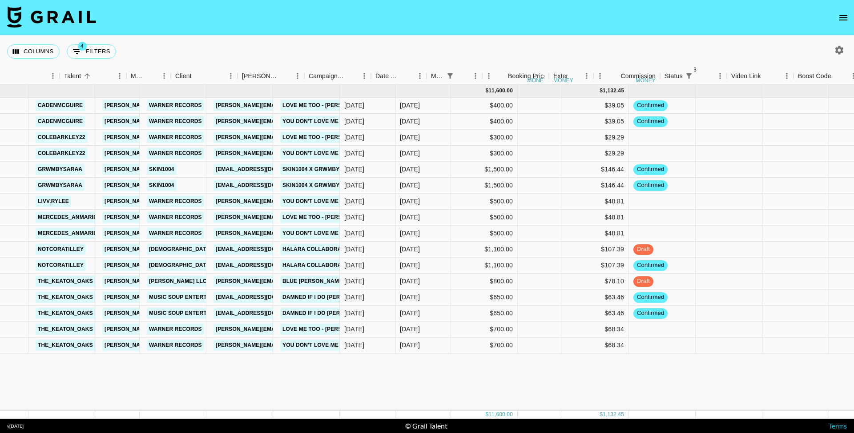
scroll to position [0, 231]
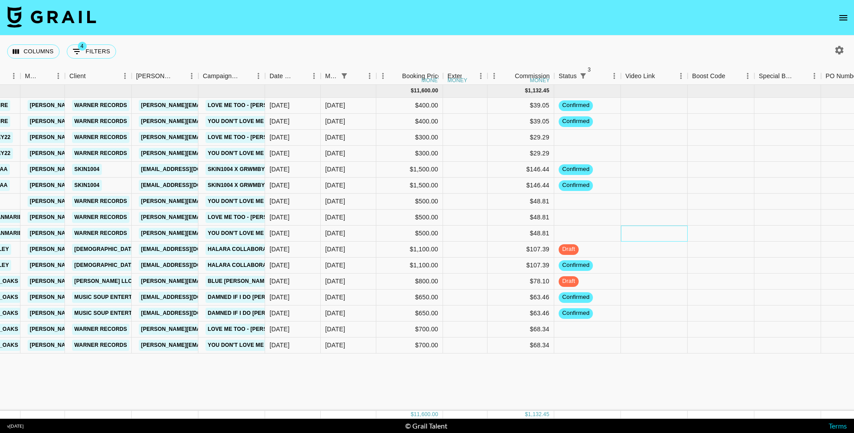
click at [634, 233] on div at bounding box center [654, 234] width 67 height 16
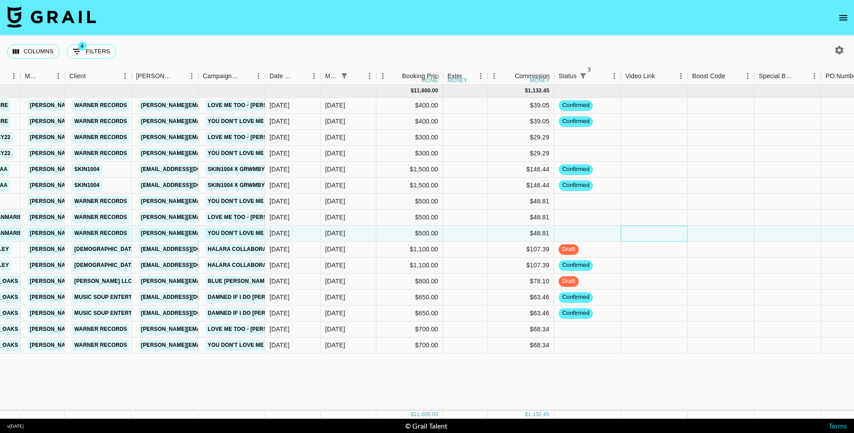
click at [634, 233] on div at bounding box center [654, 234] width 67 height 16
type input "[URL][DOMAIN_NAME]"
click at [686, 227] on div "[URL][DOMAIN_NAME]" at bounding box center [654, 234] width 67 height 16
click at [698, 229] on div at bounding box center [720, 234] width 67 height 16
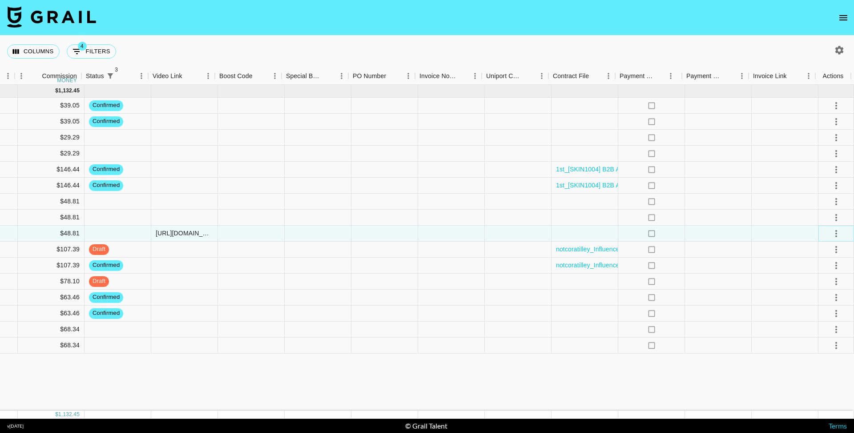
click at [837, 234] on icon "select merge strategy" at bounding box center [835, 234] width 11 height 11
click at [832, 317] on li "Approve" at bounding box center [825, 317] width 58 height 16
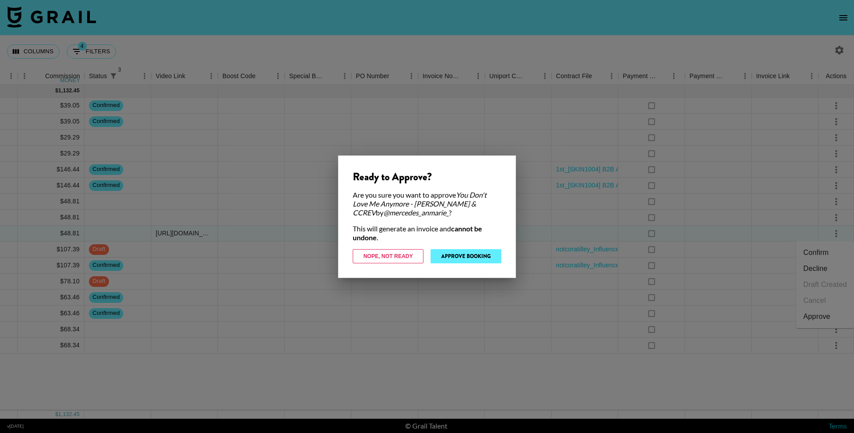
click at [470, 258] on button "Approve Booking" at bounding box center [465, 256] width 71 height 14
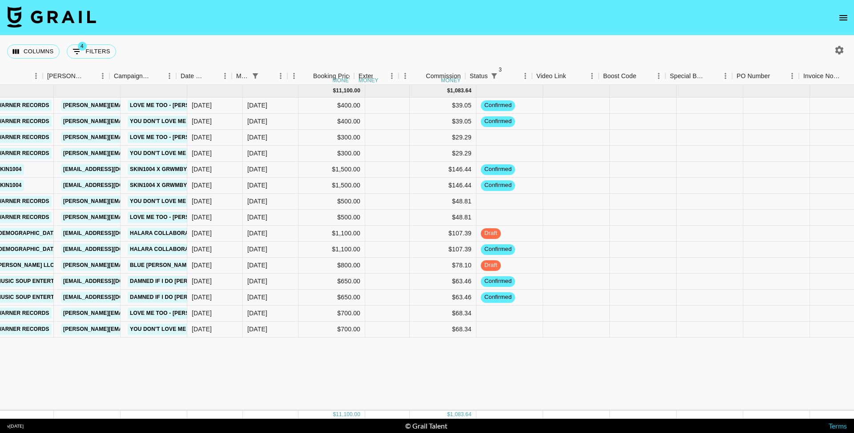
scroll to position [0, 399]
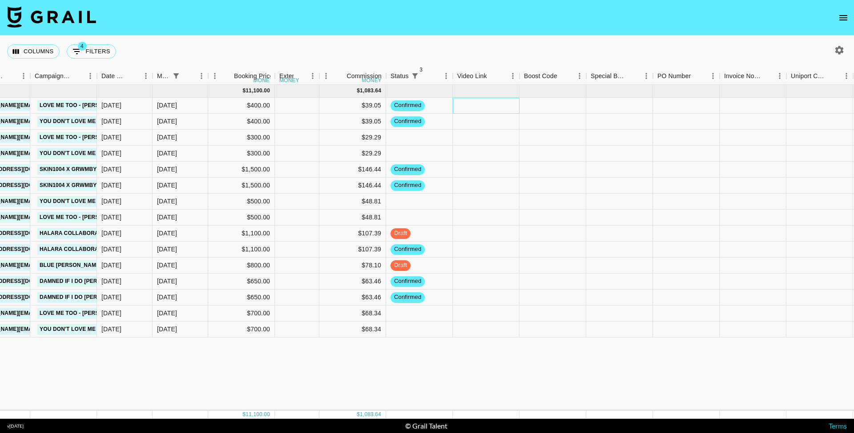
click at [501, 107] on div at bounding box center [486, 106] width 67 height 16
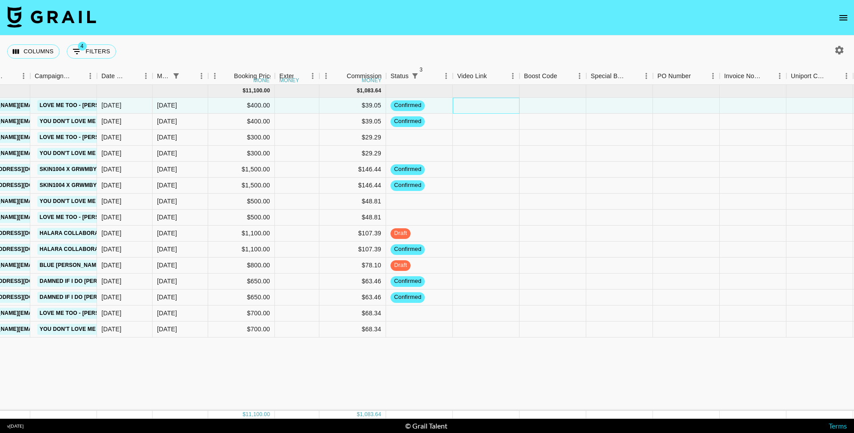
click at [501, 107] on div at bounding box center [486, 106] width 67 height 16
type input "[URL][DOMAIN_NAME]"
click at [544, 106] on div at bounding box center [552, 106] width 67 height 16
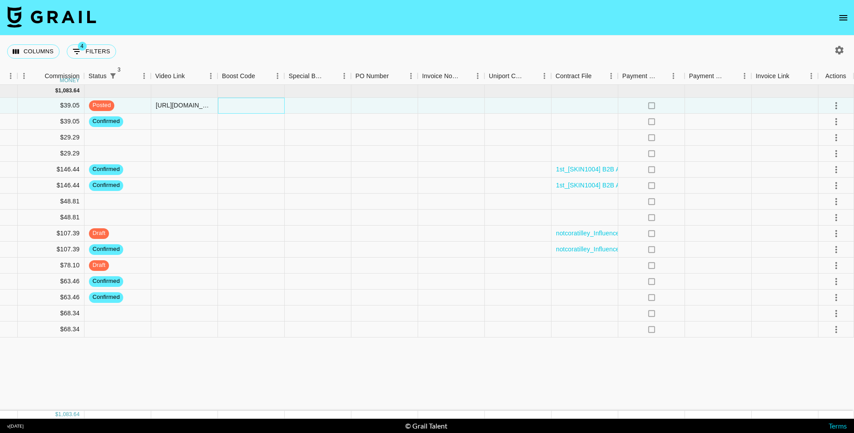
scroll to position [0, 700]
click at [832, 107] on icon "select merge strategy" at bounding box center [835, 105] width 11 height 11
click at [810, 188] on div "Approve" at bounding box center [816, 189] width 27 height 11
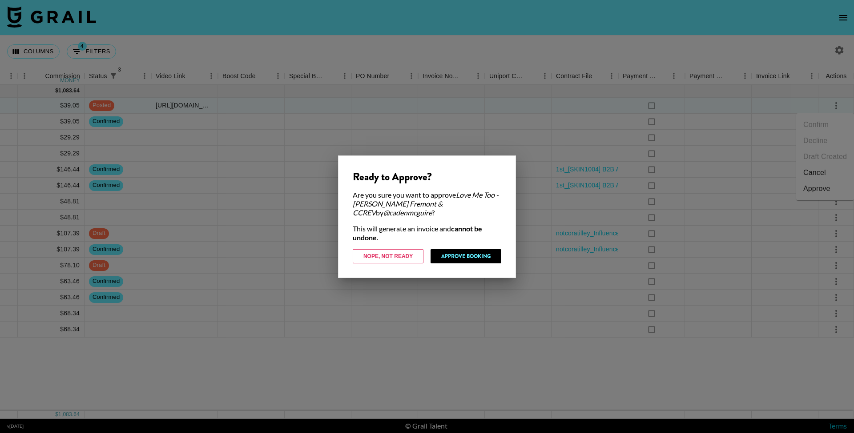
click at [477, 256] on button "Approve Booking" at bounding box center [465, 256] width 71 height 14
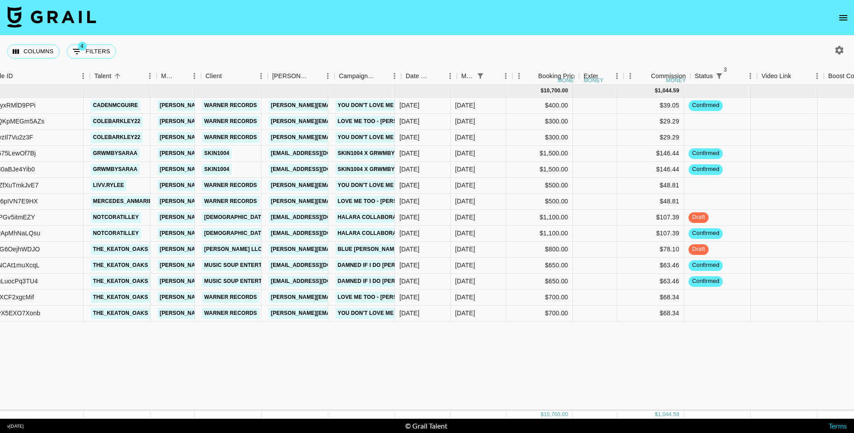
scroll to position [0, 102]
